Goal: Task Accomplishment & Management: Complete application form

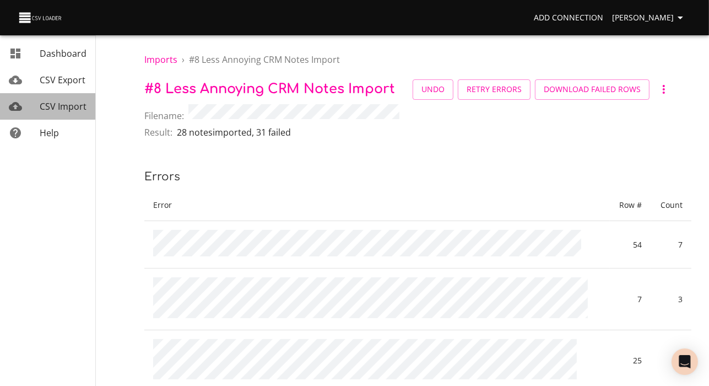
click at [74, 112] on span "CSV Import" at bounding box center [63, 106] width 47 height 12
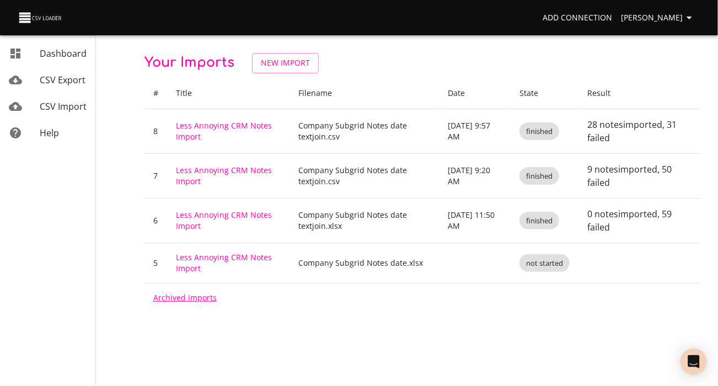
click at [211, 303] on link "Archived imports" at bounding box center [184, 297] width 63 height 10
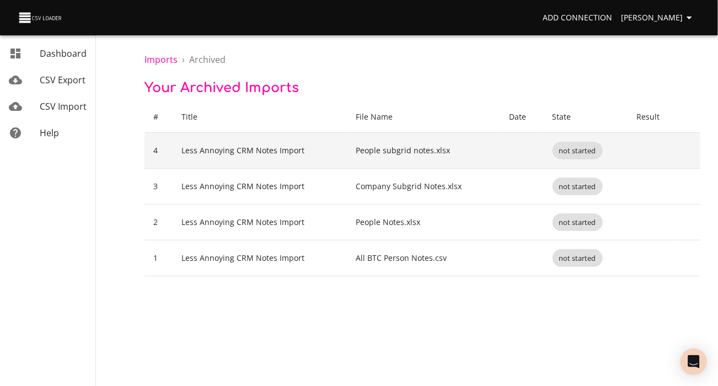
click at [589, 156] on span "not started" at bounding box center [577, 150] width 50 height 10
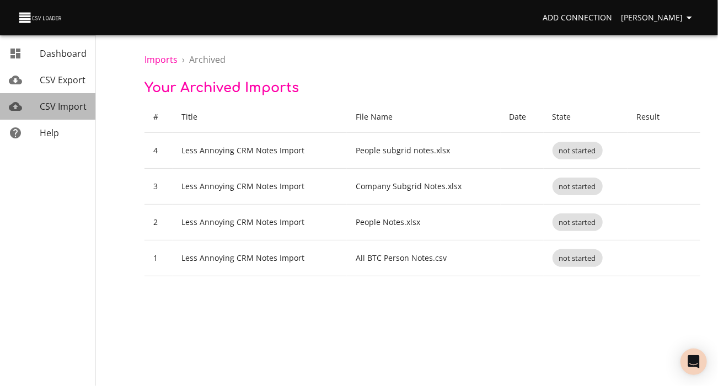
click at [76, 112] on span "CSV Import" at bounding box center [63, 106] width 47 height 12
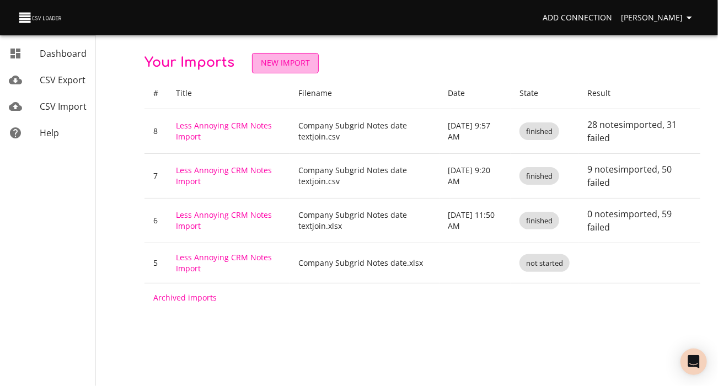
click at [310, 63] on span "New Import" at bounding box center [285, 63] width 49 height 14
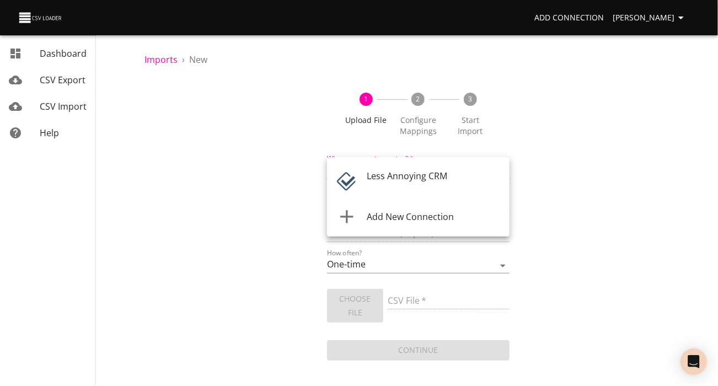
click at [422, 184] on body "Add Connection Carole Vanderhoof Dashboard CSV Export CSV Import Help Imports ›…" at bounding box center [359, 193] width 718 height 386
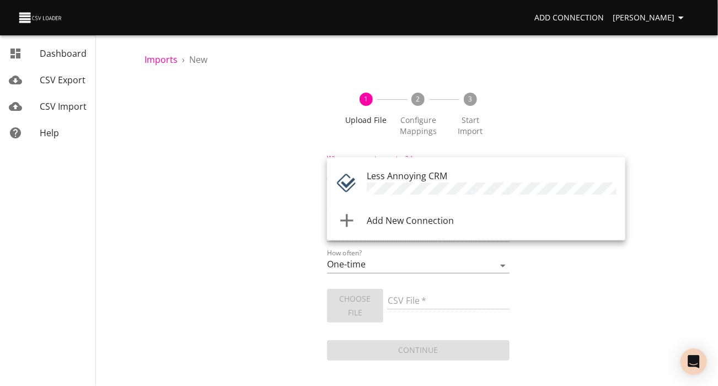
click at [422, 182] on span "Less Annoying CRM" at bounding box center [407, 176] width 80 height 12
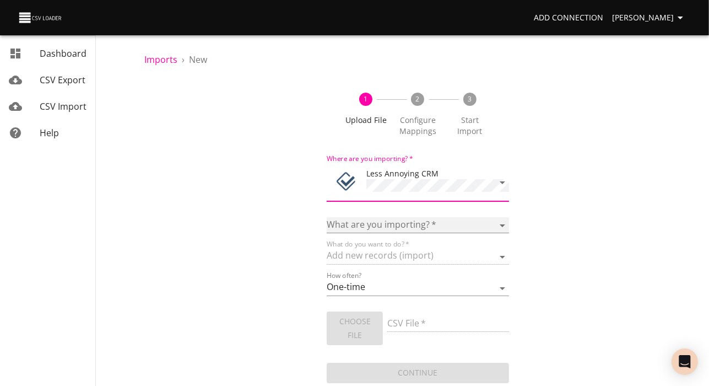
click at [427, 233] on select "Notes Tasks" at bounding box center [418, 225] width 182 height 16
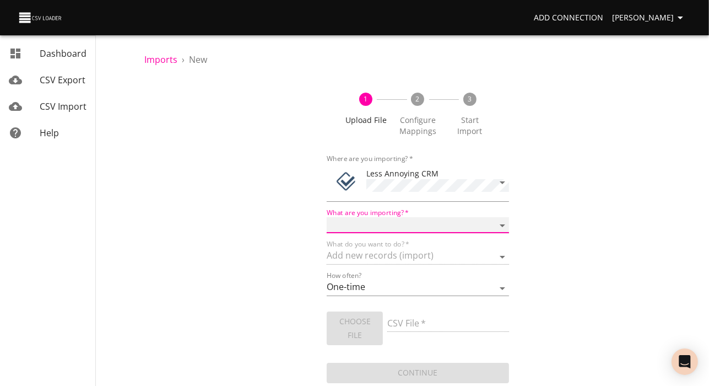
select select "notes"
click at [327, 230] on select "Notes Tasks" at bounding box center [418, 225] width 182 height 16
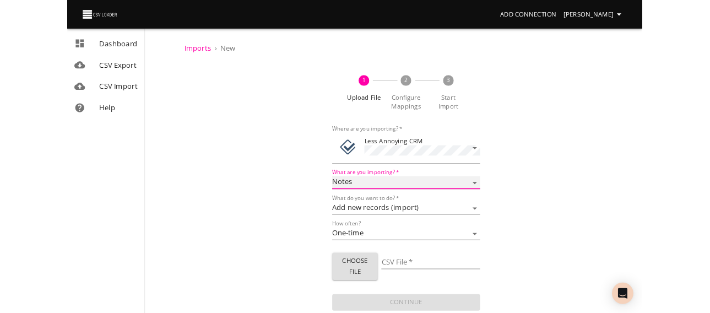
scroll to position [30, 0]
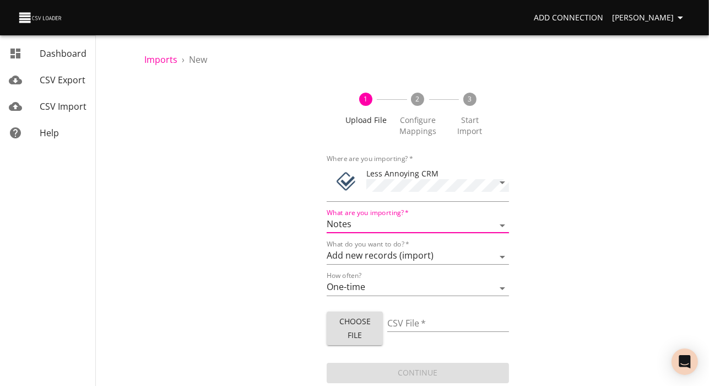
click at [362, 315] on span "Choose File" at bounding box center [355, 328] width 39 height 27
type input "People Subgrid Notes with Email.csv"
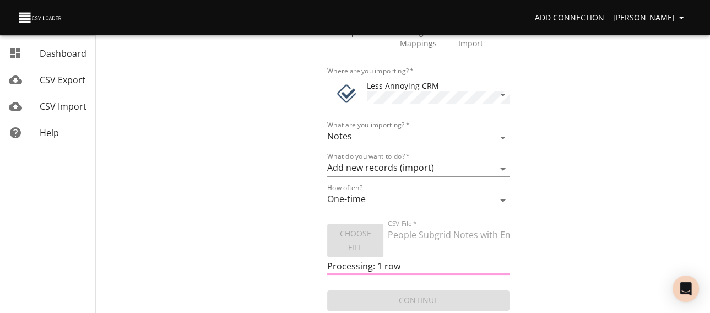
scroll to position [122, 0]
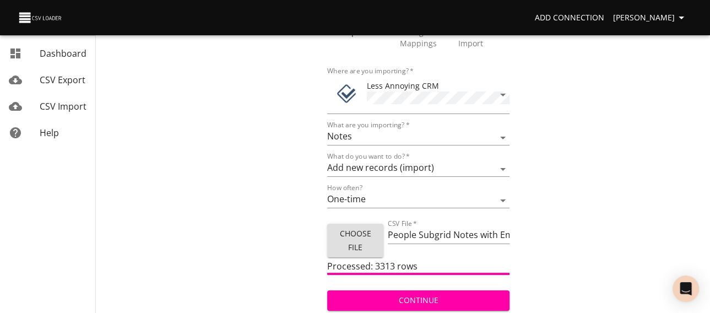
click at [448, 297] on span "Continue" at bounding box center [418, 301] width 165 height 14
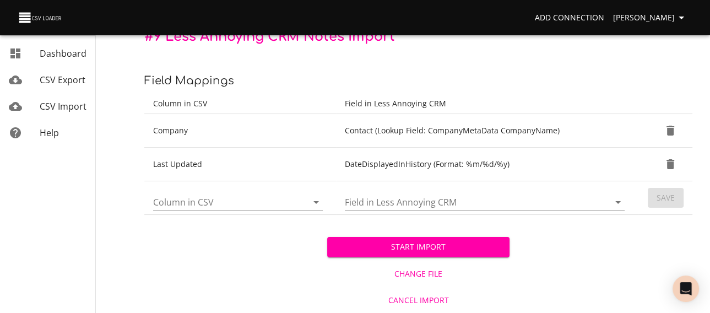
scroll to position [165, 0]
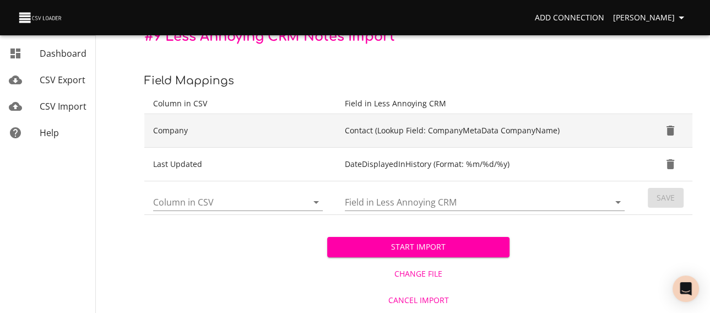
click at [667, 126] on icon "Delete" at bounding box center [671, 131] width 8 height 10
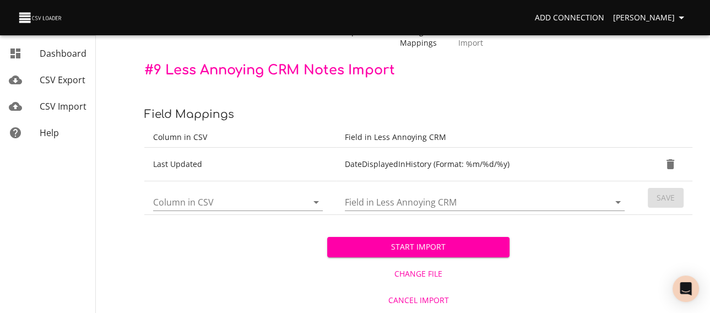
scroll to position [128, 0]
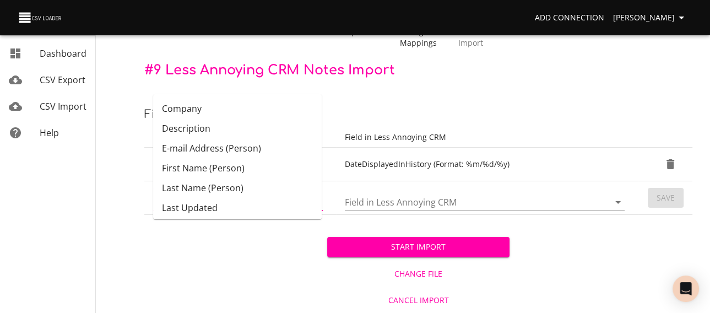
click at [222, 193] on input "Column in CSV" at bounding box center [221, 201] width 136 height 17
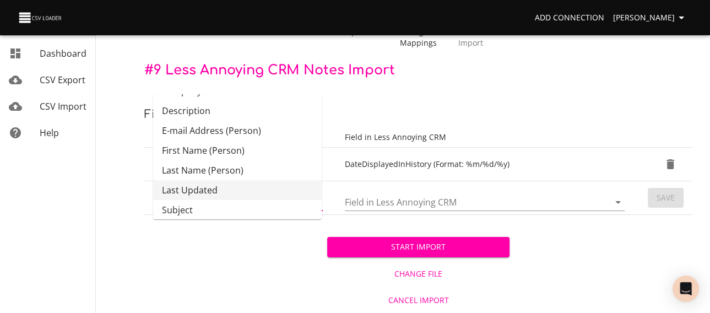
click at [254, 262] on div "Start Import Change File Cancel Import" at bounding box center [418, 264] width 548 height 98
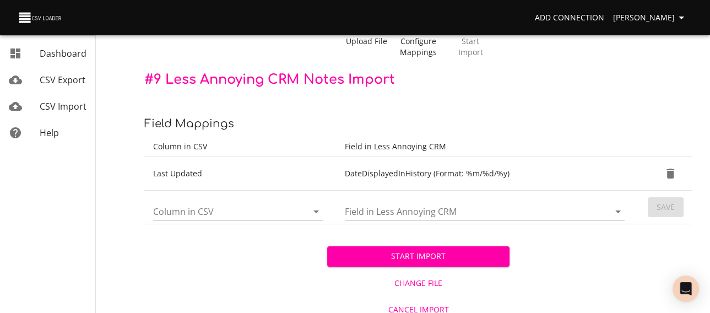
scroll to position [128, 0]
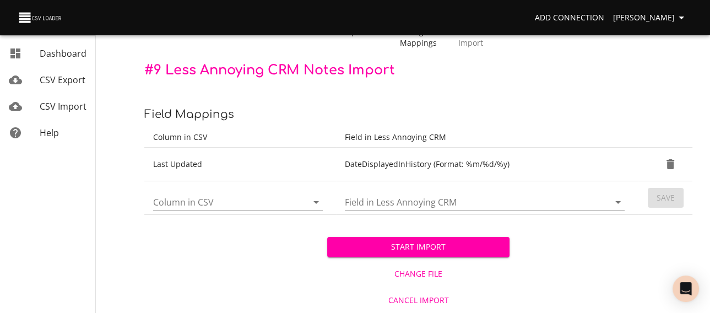
click at [310, 196] on icon "Open" at bounding box center [316, 202] width 13 height 13
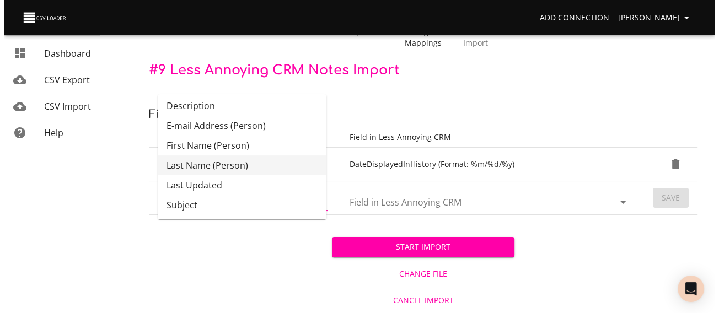
scroll to position [46, 0]
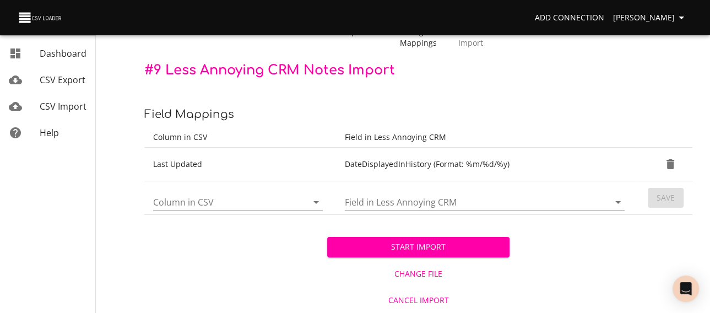
click at [251, 244] on div "Start Import Change File Cancel Import" at bounding box center [418, 264] width 548 height 98
click at [417, 267] on span "Change File" at bounding box center [419, 274] width 174 height 14
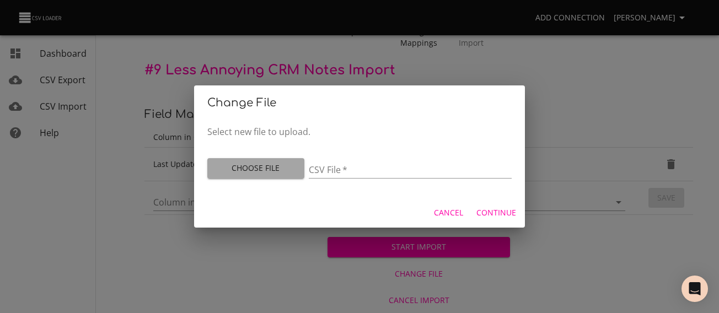
click at [251, 166] on span "Choose File" at bounding box center [255, 168] width 79 height 14
type input "People Subgrid Notes with Email.csv"
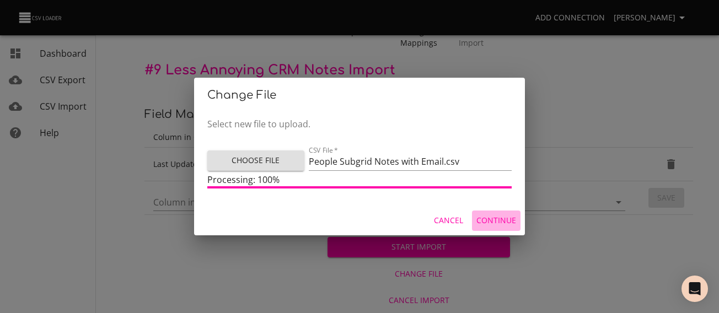
click at [500, 228] on span "Continue" at bounding box center [496, 221] width 40 height 14
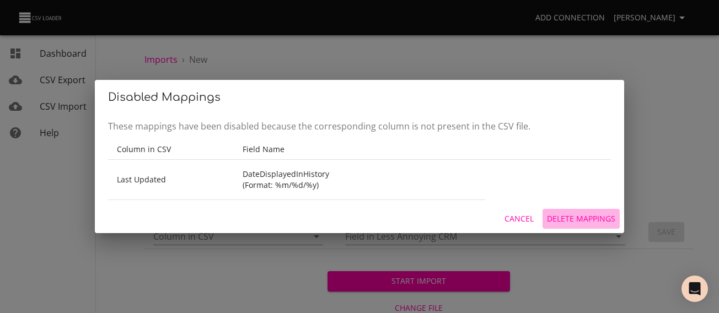
click at [558, 226] on span "Delete Mappings" at bounding box center [581, 219] width 68 height 14
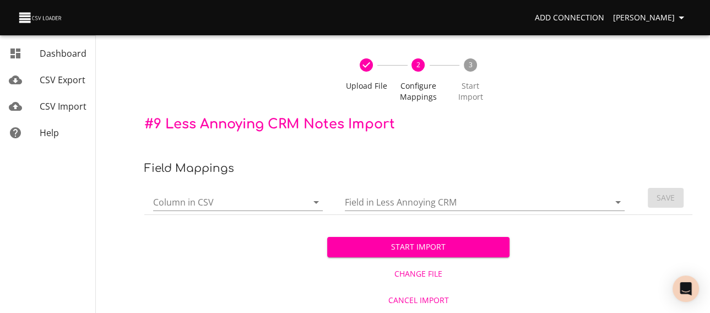
scroll to position [68, 0]
click at [310, 196] on icon "Open" at bounding box center [316, 202] width 13 height 13
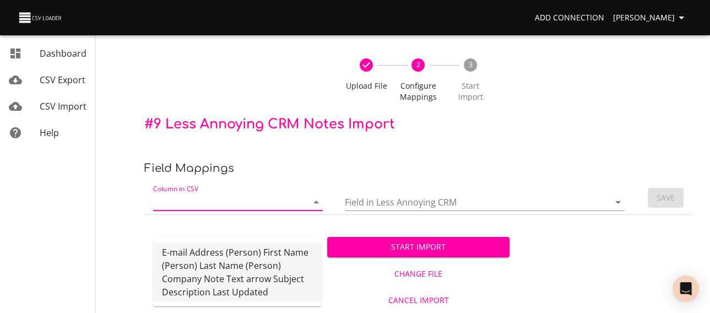
click at [221, 283] on li "E-mail Address (Person) First Name (Person) Last Name (Person) Company Note Tex…" at bounding box center [237, 272] width 169 height 60
type input "E-mail Address (Person) First Name (Person) Last Name (Person) Company Note Tex…"
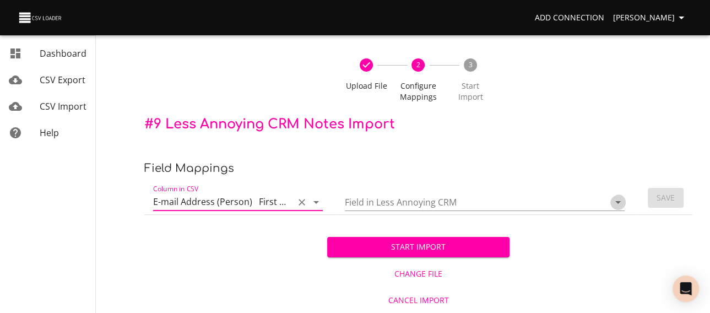
click at [616, 196] on icon "Open" at bounding box center [618, 202] width 13 height 13
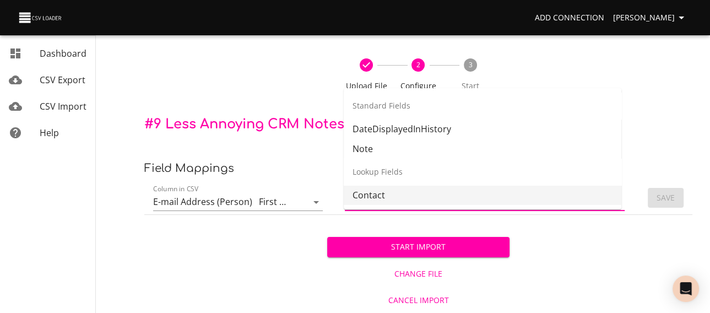
click at [546, 185] on li "Contact" at bounding box center [483, 195] width 278 height 20
type input "Contact"
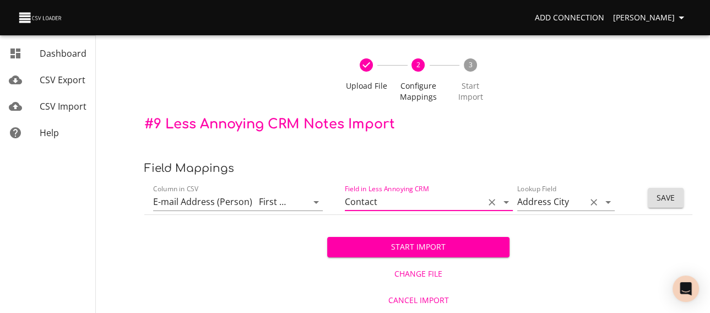
click at [602, 196] on icon "Open" at bounding box center [608, 202] width 13 height 13
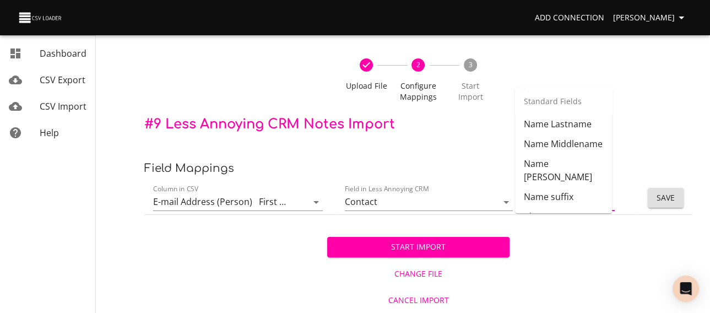
scroll to position [379, 0]
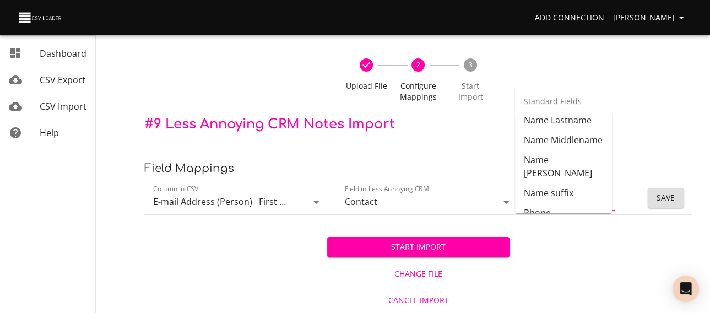
click at [549, 31] on li "Email" at bounding box center [563, 21] width 97 height 20
type input "Email"
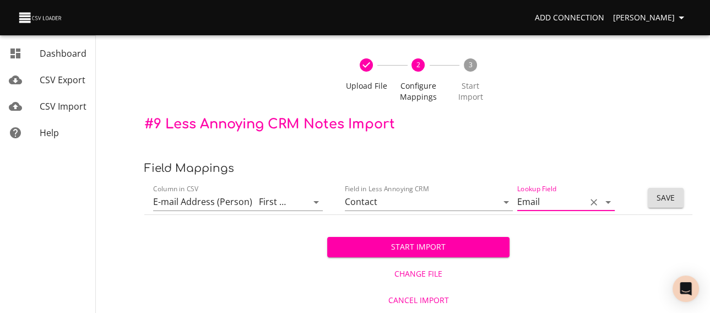
scroll to position [0, 0]
click at [659, 191] on span "Save" at bounding box center [666, 198] width 18 height 14
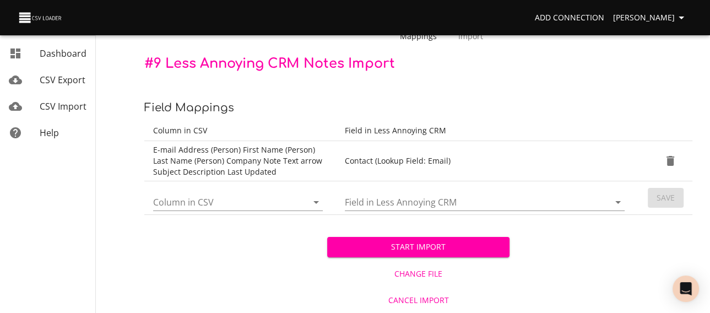
scroll to position [126, 0]
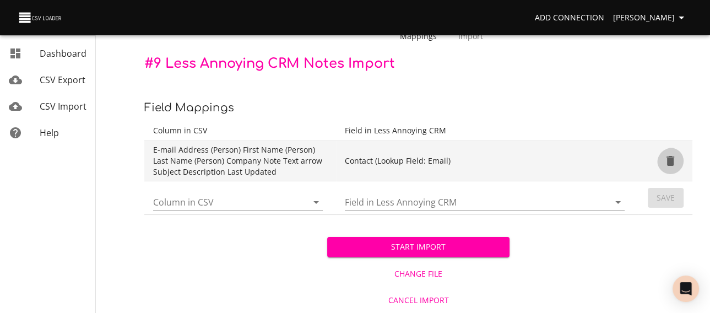
click at [669, 163] on icon "Delete" at bounding box center [671, 161] width 8 height 10
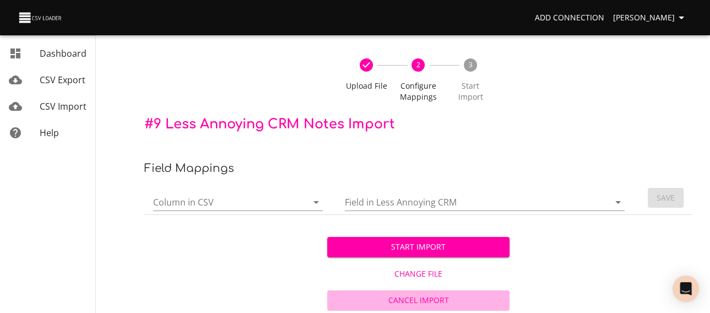
click at [424, 303] on span "Cancel Import" at bounding box center [419, 301] width 174 height 14
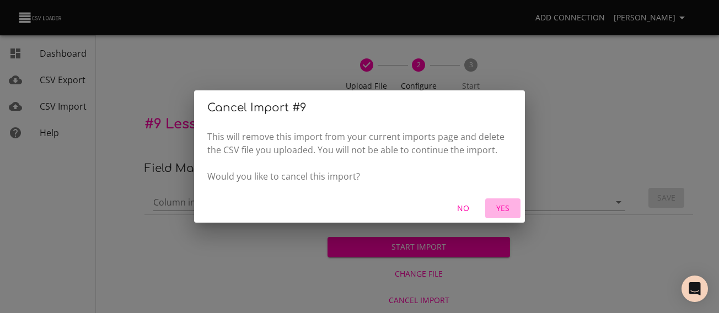
click at [499, 215] on span "Yes" at bounding box center [502, 209] width 26 height 14
